Goal: Task Accomplishment & Management: Manage account settings

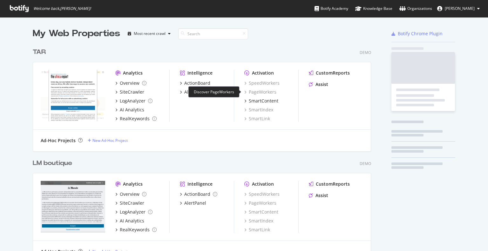
scroll to position [247, 478]
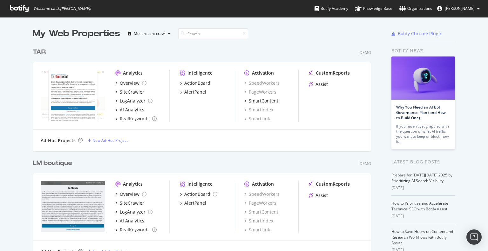
click at [39, 52] on div "TAR" at bounding box center [39, 52] width 13 height 9
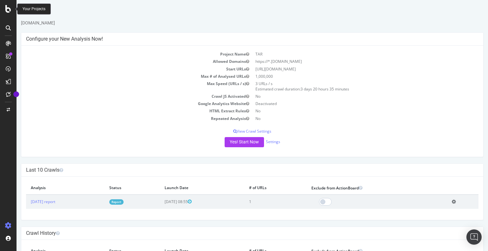
click at [7, 11] on icon at bounding box center [8, 9] width 6 height 8
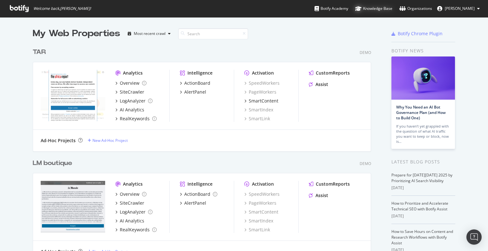
click at [372, 9] on div "Knowledge Base" at bounding box center [373, 8] width 37 height 6
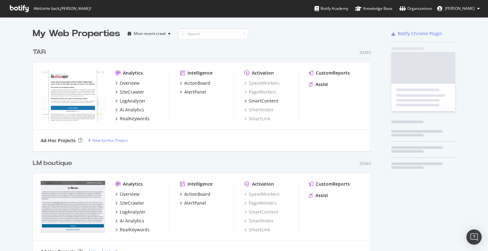
scroll to position [449, 339]
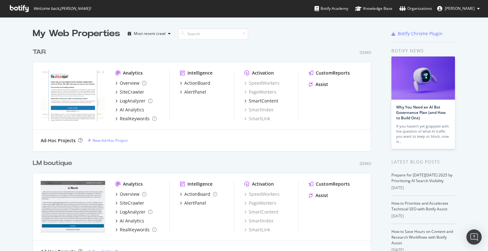
click at [36, 53] on div "TAR" at bounding box center [39, 52] width 13 height 9
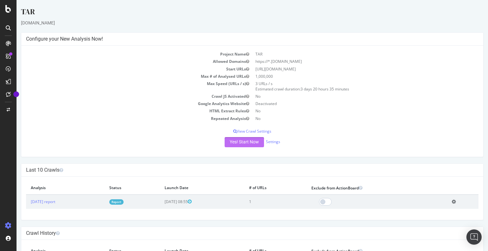
click at [240, 142] on button "Yes! Start Now" at bounding box center [244, 142] width 39 height 10
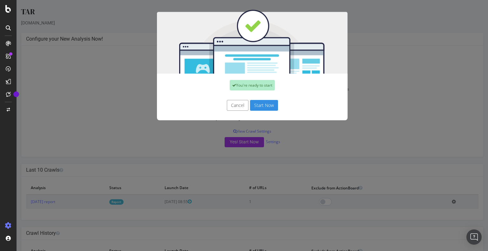
click at [261, 105] on button "Start Now" at bounding box center [264, 105] width 28 height 11
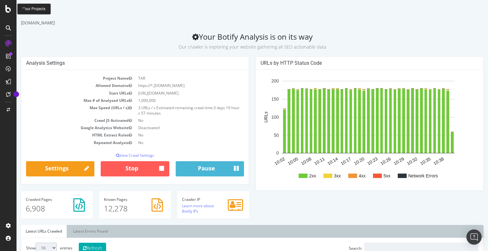
click at [7, 8] on icon at bounding box center [8, 9] width 6 height 8
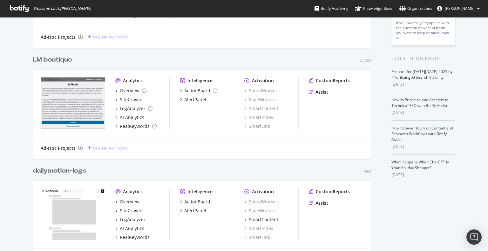
scroll to position [95, 0]
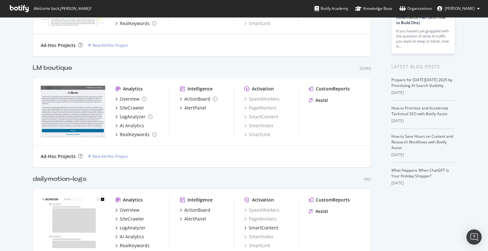
click at [58, 68] on div "LM boutique" at bounding box center [52, 68] width 39 height 9
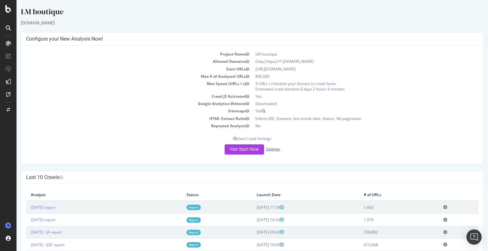
click at [274, 151] on link "Settings" at bounding box center [273, 149] width 14 height 5
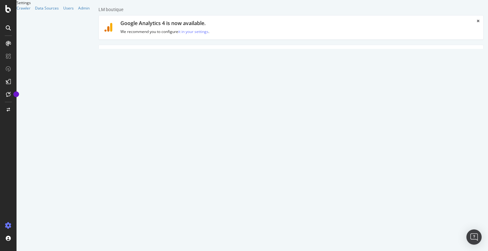
click at [217, 93] on input "LM boutique" at bounding box center [323, 96] width 311 height 11
type input "[PERSON_NAME]"
drag, startPoint x: 188, startPoint y: 112, endPoint x: 238, endPoint y: 112, distance: 50.9
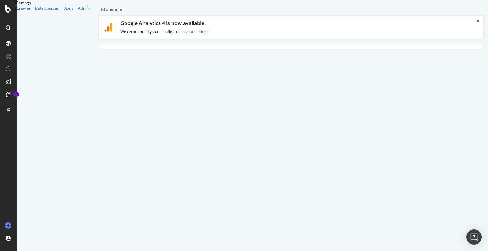
click at [238, 112] on textarea "[URL][DOMAIN_NAME]" at bounding box center [323, 117] width 311 height 21
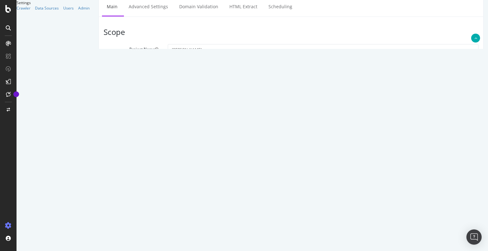
scroll to position [95, 0]
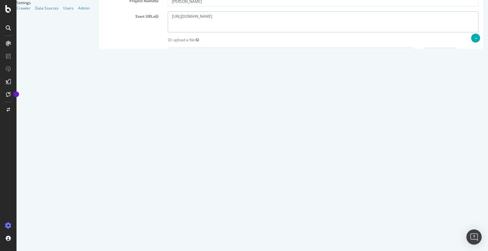
type textarea "[URL][DOMAIN_NAME]"
click at [298, 158] on input "[DOMAIN_NAME]" at bounding box center [285, 159] width 73 height 11
paste input "[URL][DOMAIN_NAME]"
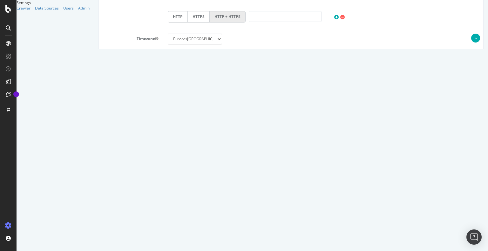
scroll to position [320, 0]
type input "[DOMAIN_NAME]"
drag, startPoint x: 263, startPoint y: 184, endPoint x: 157, endPoint y: 183, distance: 105.9
click at [157, 183] on div "Compare with Sitemaps [URL][DOMAIN_NAME] [URL][DOMAIN_NAME] [URL][DOMAIN_NAME]" at bounding box center [291, 185] width 385 height 32
type textarea "[URL][DOMAIN_NAME] [URL][DOMAIN_NAME]"
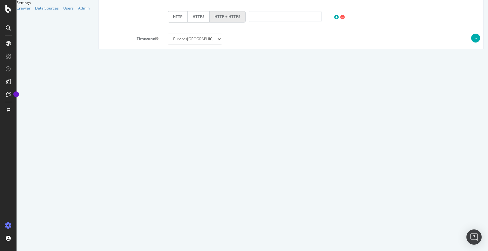
click at [274, 230] on button "Save" at bounding box center [266, 232] width 15 height 10
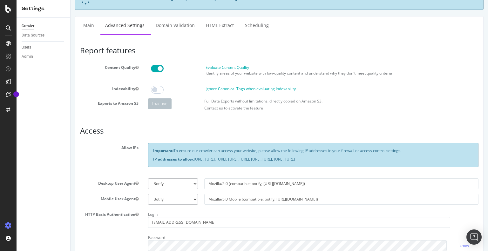
scroll to position [64, 0]
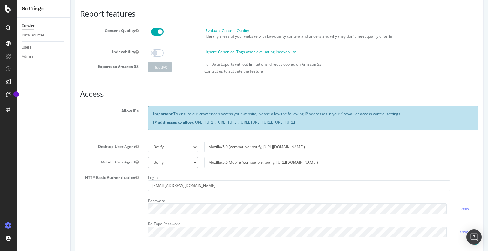
click at [174, 145] on select "Botify Googlebot Chrome Firefox Edge Custom" at bounding box center [173, 147] width 50 height 11
select select
click at [148, 142] on select "Botify Googlebot Chrome Firefox Edge Custom" at bounding box center [173, 147] width 50 height 11
drag, startPoint x: 175, startPoint y: 164, endPoint x: 172, endPoint y: 167, distance: 3.9
click at [175, 164] on select "Botify Googlebot Safari iPhone Safari iPad Chrome Android Custom" at bounding box center [173, 162] width 50 height 11
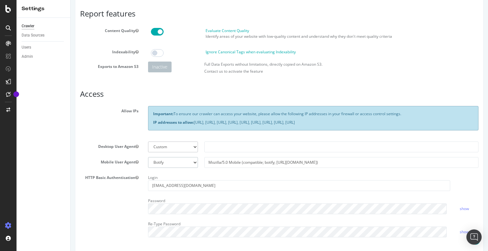
select select
click at [148, 157] on select "Botify Googlebot Safari iPhone Safari iPad Chrome Android Custom" at bounding box center [173, 162] width 50 height 11
click at [210, 149] on input "text" at bounding box center [341, 147] width 274 height 11
type input "jaf-botify"
click at [218, 157] on input "text" at bounding box center [341, 162] width 274 height 11
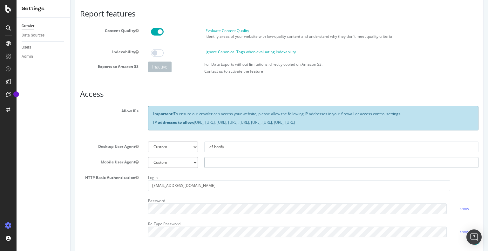
type input "jaf-botify"
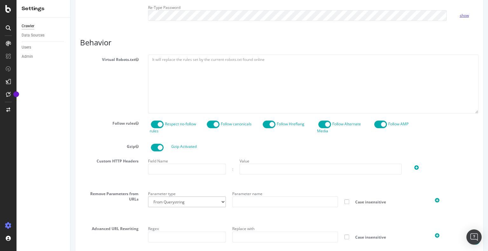
scroll to position [318, 0]
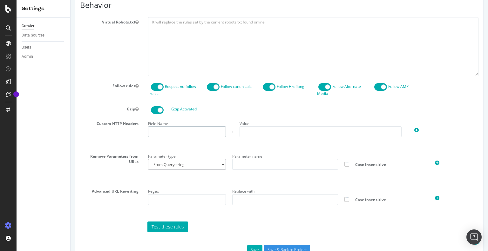
click at [181, 130] on input "text" at bounding box center [187, 132] width 78 height 11
type input "ident-sc"
click at [264, 129] on input "text" at bounding box center [321, 132] width 162 height 11
paste input "ODJNPaBxTThXoaQdBHHvcW"
type input "ODJNPaBxTThXoaQdBHHvcW"
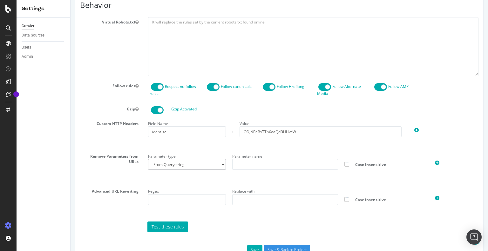
click at [286, 146] on div "Field Name ident-sc : Value ODJNPaBxTThXoaQdBHHvcW" at bounding box center [313, 133] width 340 height 28
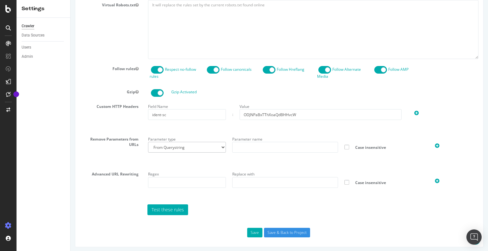
scroll to position [336, 0]
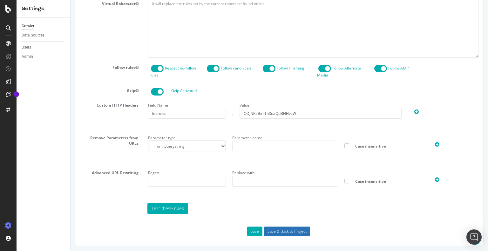
click at [287, 233] on input "Save & Back to Project" at bounding box center [287, 232] width 46 height 10
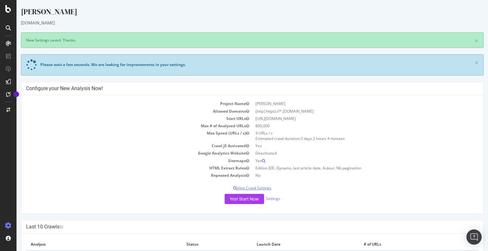
scroll to position [64, 0]
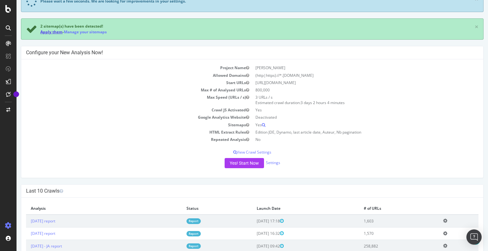
click at [52, 32] on link "Apply them" at bounding box center [51, 31] width 22 height 5
click at [253, 153] on p "View Crawl Settings" at bounding box center [252, 152] width 453 height 5
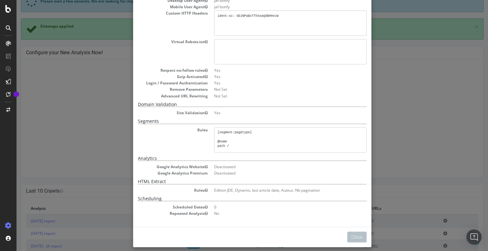
scroll to position [144, 0]
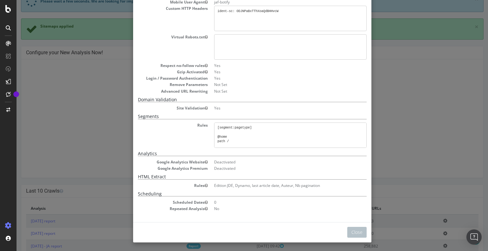
click at [389, 128] on div "× Close Project Settings Main Project Name JA Start URLs https://www.jeuneafriq…" at bounding box center [253, 125] width 472 height 251
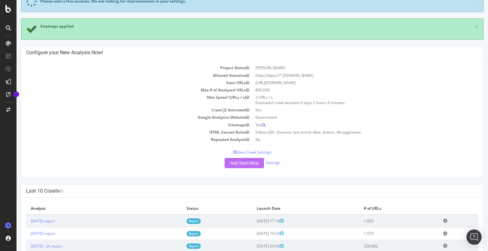
click at [250, 162] on button "Yes! Start Now" at bounding box center [244, 163] width 39 height 10
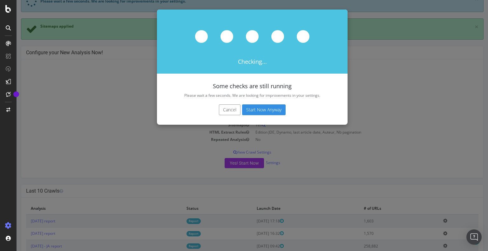
click at [229, 110] on button "Cancel" at bounding box center [230, 110] width 22 height 11
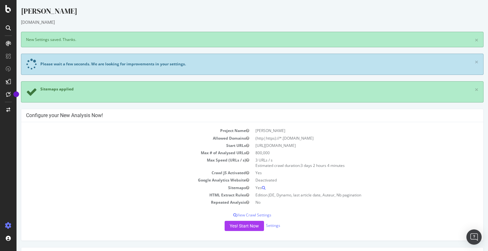
scroll to position [0, 0]
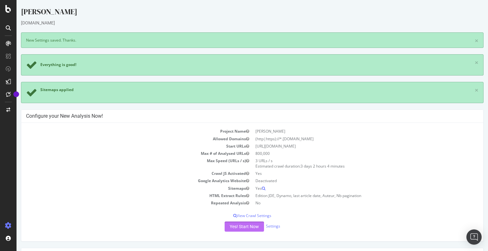
click at [251, 228] on button "Yes! Start Now" at bounding box center [244, 227] width 39 height 10
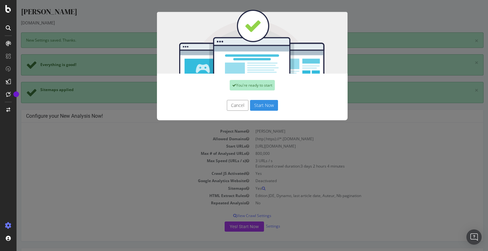
click at [262, 107] on button "Start Now" at bounding box center [264, 105] width 28 height 11
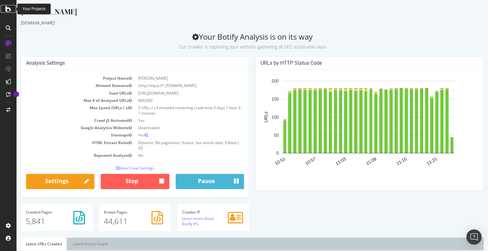
click at [5, 9] on div at bounding box center [8, 9] width 15 height 8
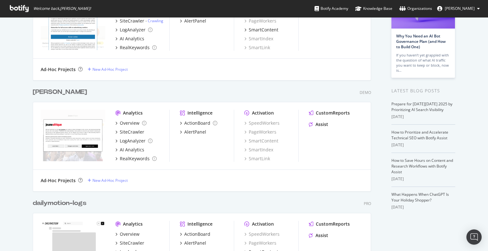
scroll to position [127, 0]
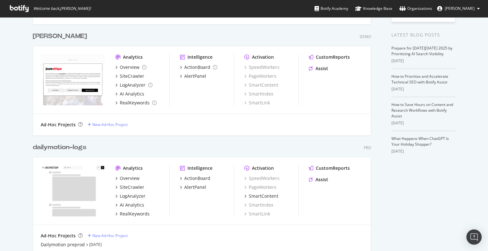
click at [36, 35] on div "[PERSON_NAME]" at bounding box center [60, 36] width 54 height 9
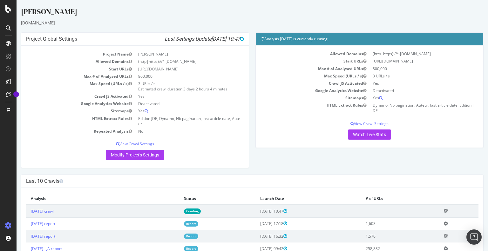
click at [198, 224] on link "Report" at bounding box center [191, 224] width 14 height 5
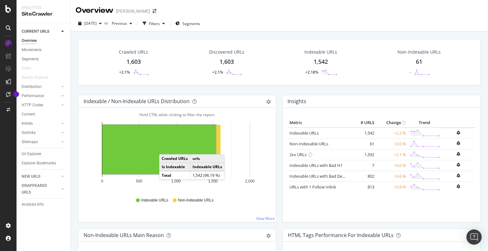
click at [166, 148] on rect "A chart." at bounding box center [159, 150] width 114 height 50
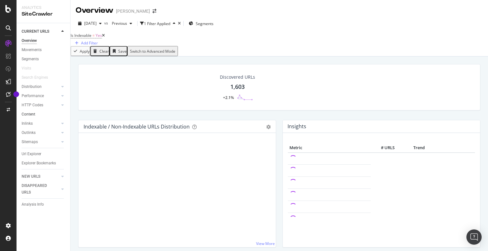
click at [37, 112] on link "Content" at bounding box center [44, 114] width 44 height 7
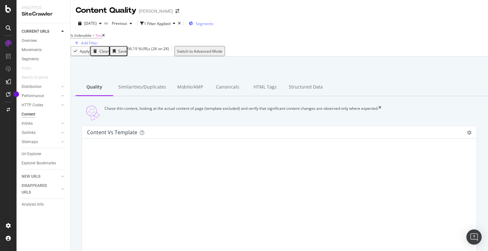
click at [214, 23] on span "Segments" at bounding box center [205, 23] width 18 height 5
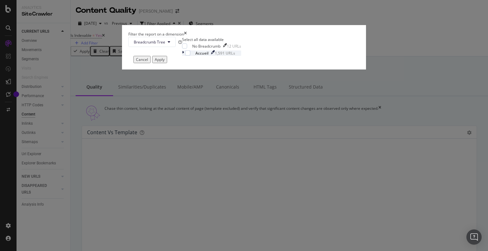
click at [184, 56] on icon "modal" at bounding box center [183, 53] width 2 height 5
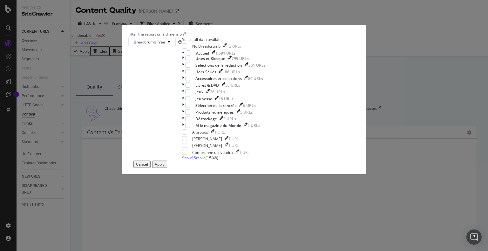
click at [370, 73] on div "Filter the report on a dimension Breadcrumb Tree Select all data available No B…" at bounding box center [244, 125] width 488 height 251
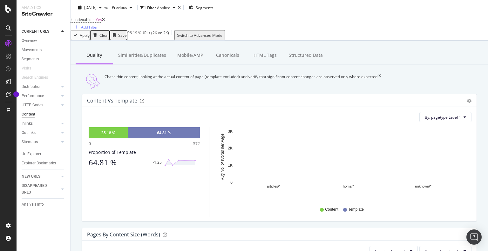
scroll to position [159, 0]
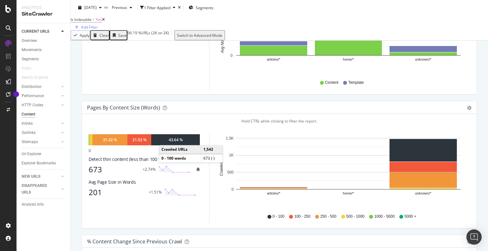
click at [165, 146] on div "43.64 %" at bounding box center [175, 139] width 49 height 11
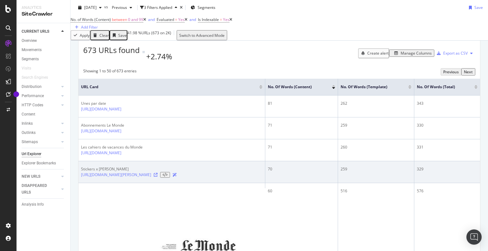
scroll to position [159, 0]
